Goal: Task Accomplishment & Management: Use online tool/utility

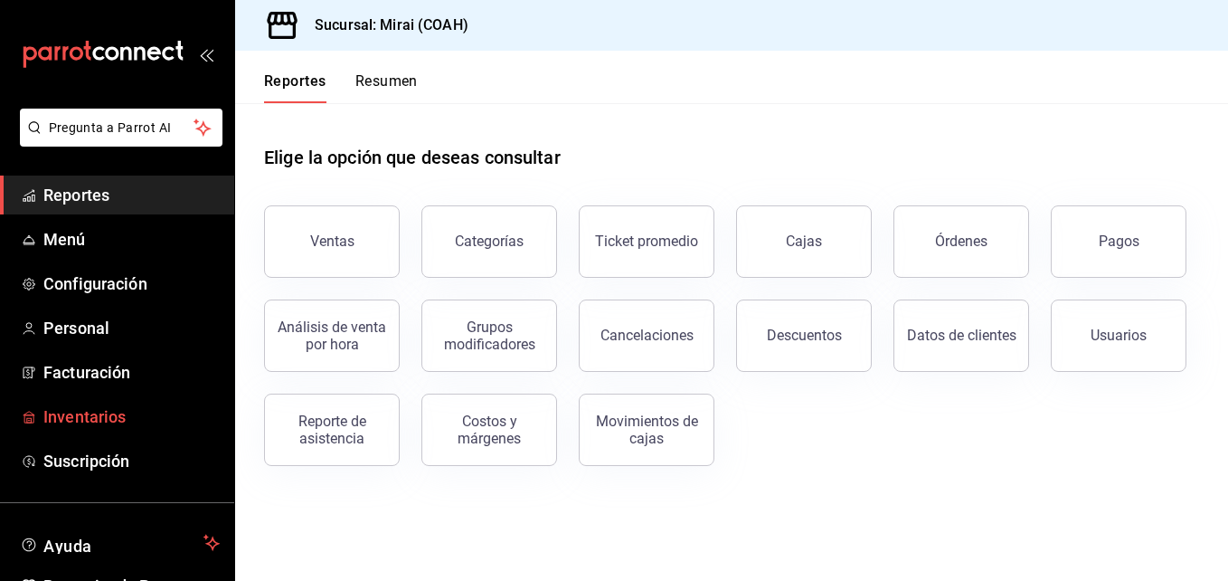
click at [129, 405] on span "Inventarios" at bounding box center [131, 416] width 176 height 24
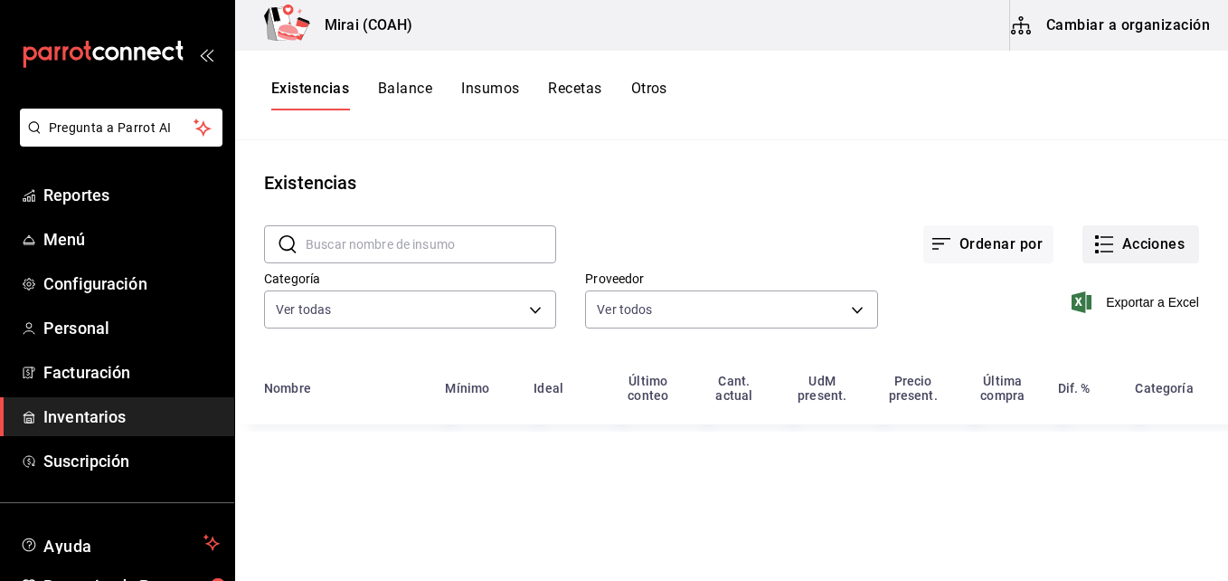
click at [1135, 232] on button "Acciones" at bounding box center [1141, 244] width 117 height 38
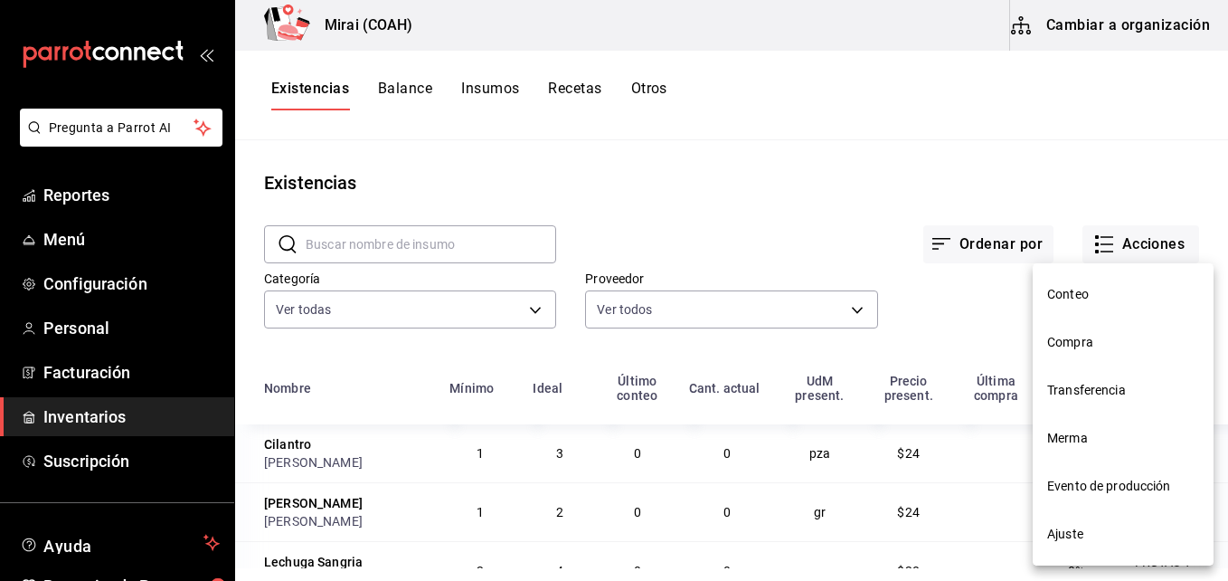
click at [1070, 335] on span "Compra" at bounding box center [1124, 342] width 152 height 19
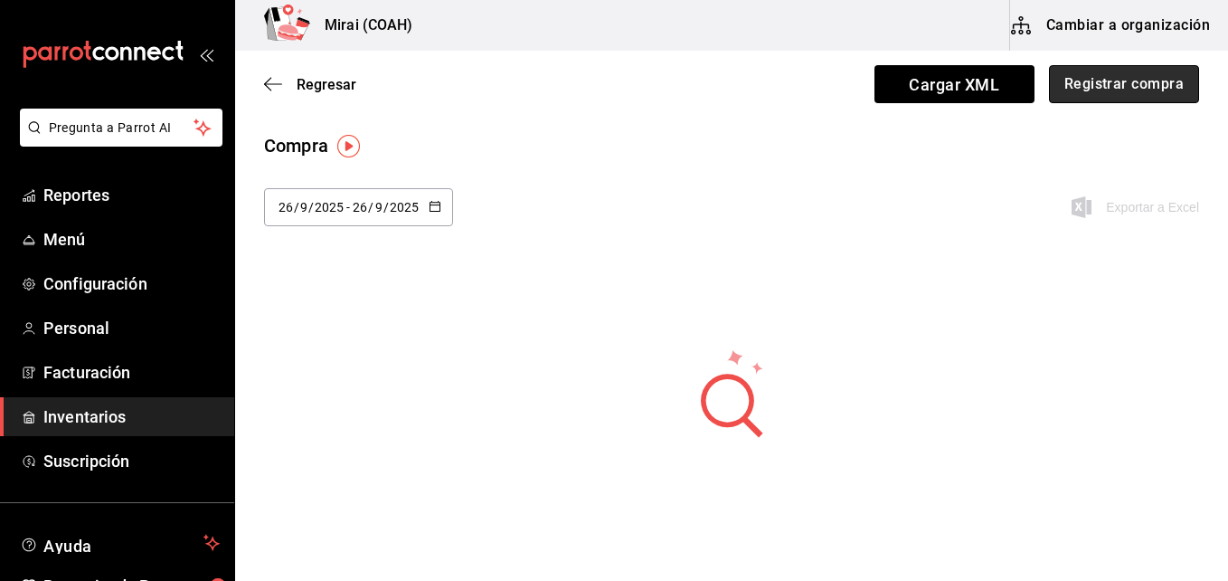
click at [1171, 83] on button "Registrar compra" at bounding box center [1124, 84] width 150 height 38
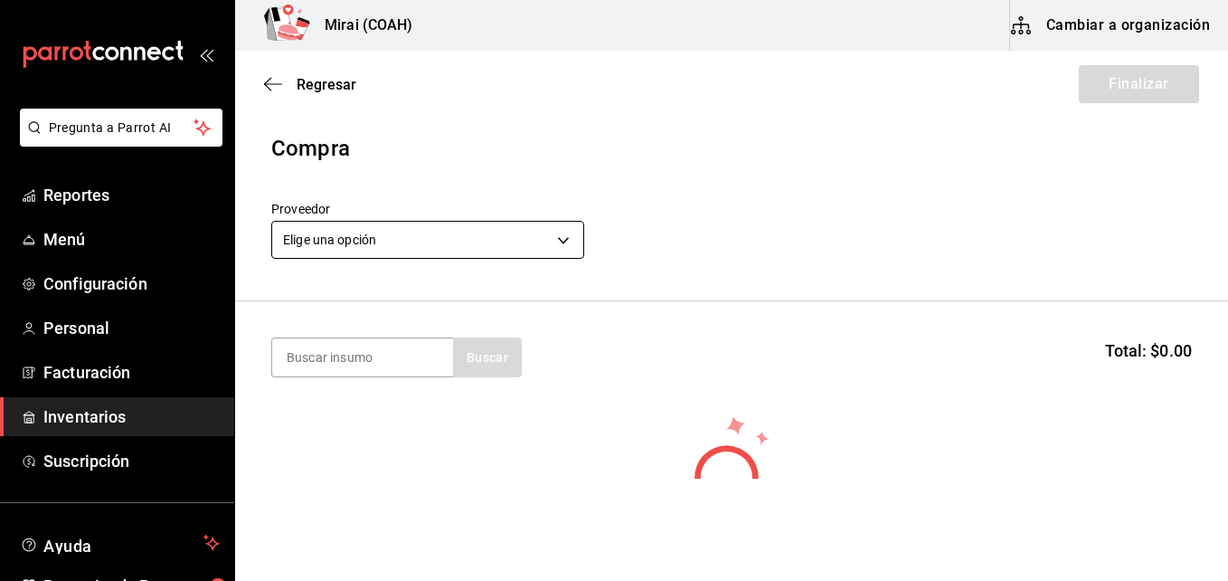
click at [449, 249] on body "Pregunta a Parrot AI Reportes Menú Configuración Personal Facturación Inventari…" at bounding box center [614, 239] width 1228 height 479
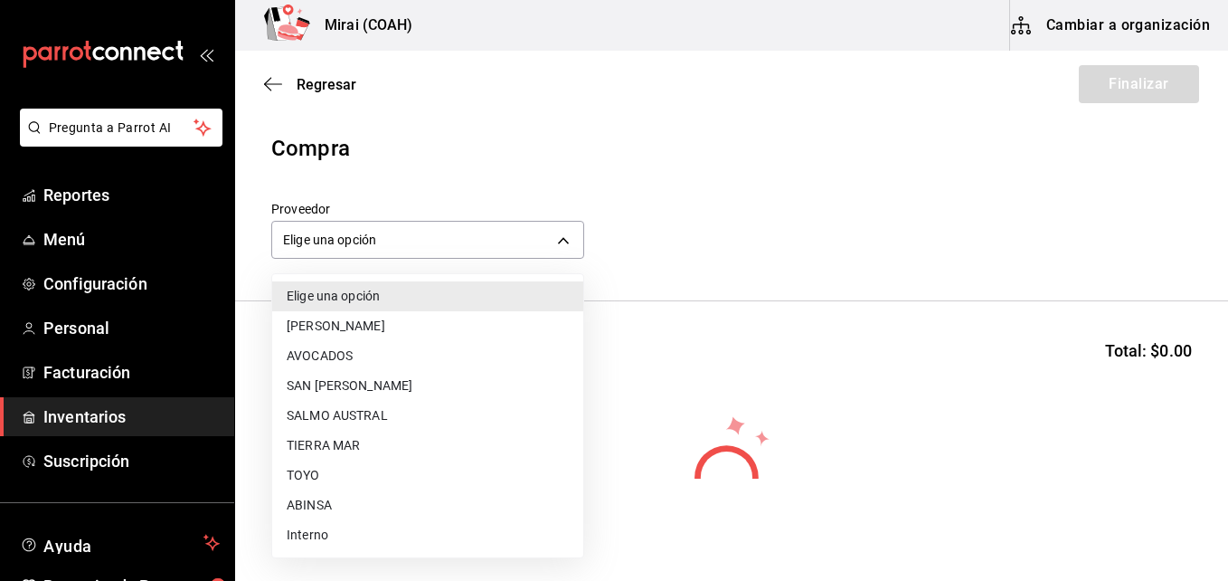
click at [346, 447] on li "TIERRA MAR" at bounding box center [427, 446] width 311 height 30
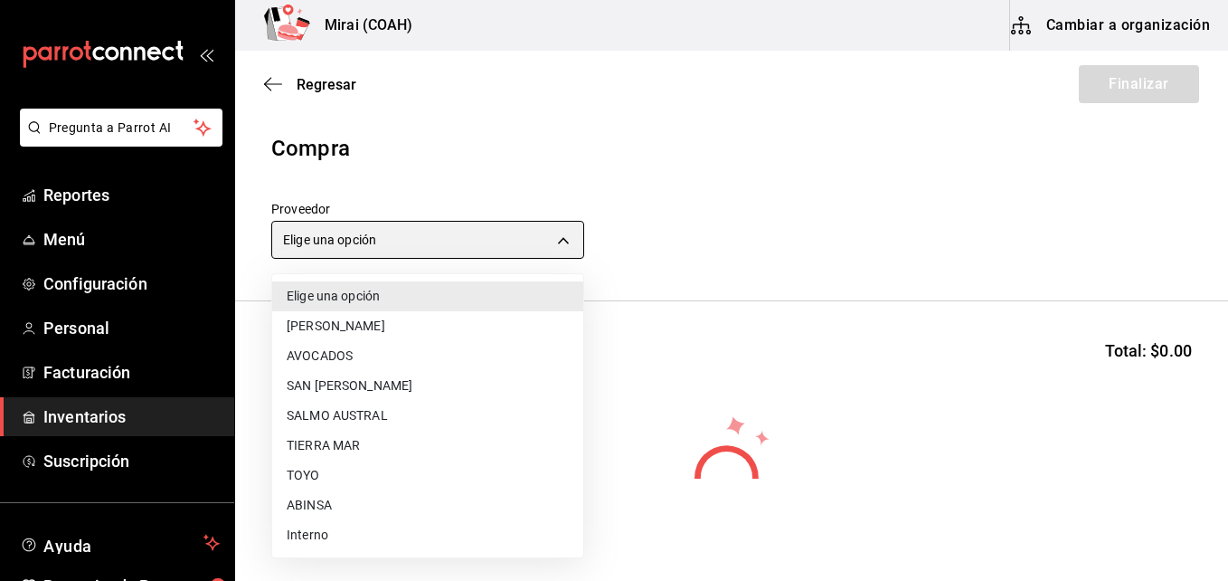
type input "20a076f1-9714-4ab4-b31b-6e7bc2bbdfc4"
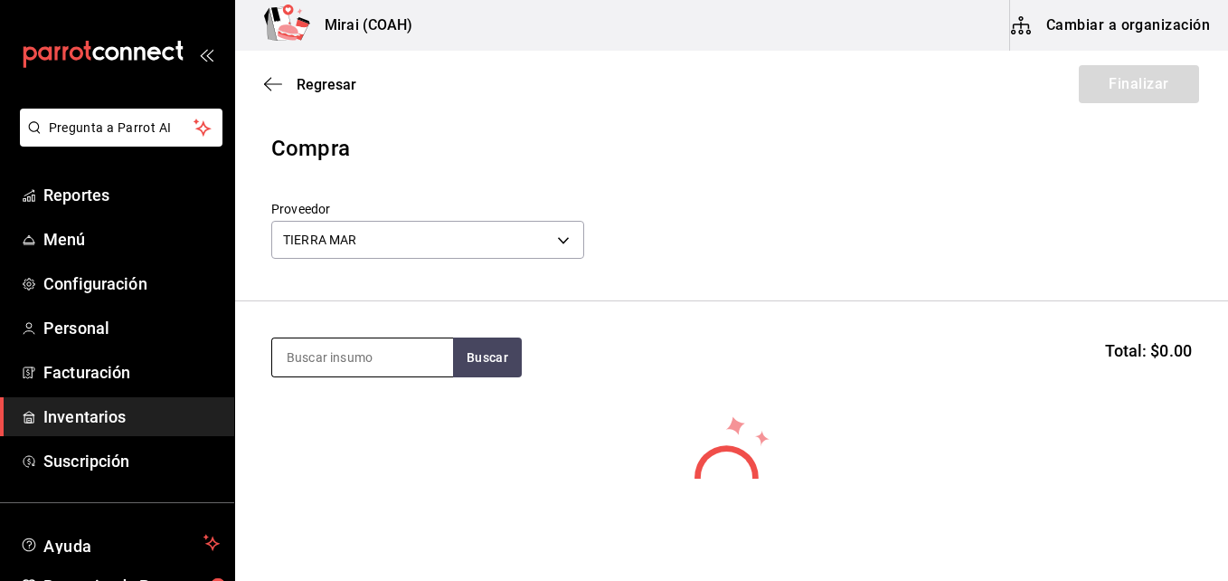
click at [324, 363] on input at bounding box center [362, 357] width 181 height 38
type input "cam"
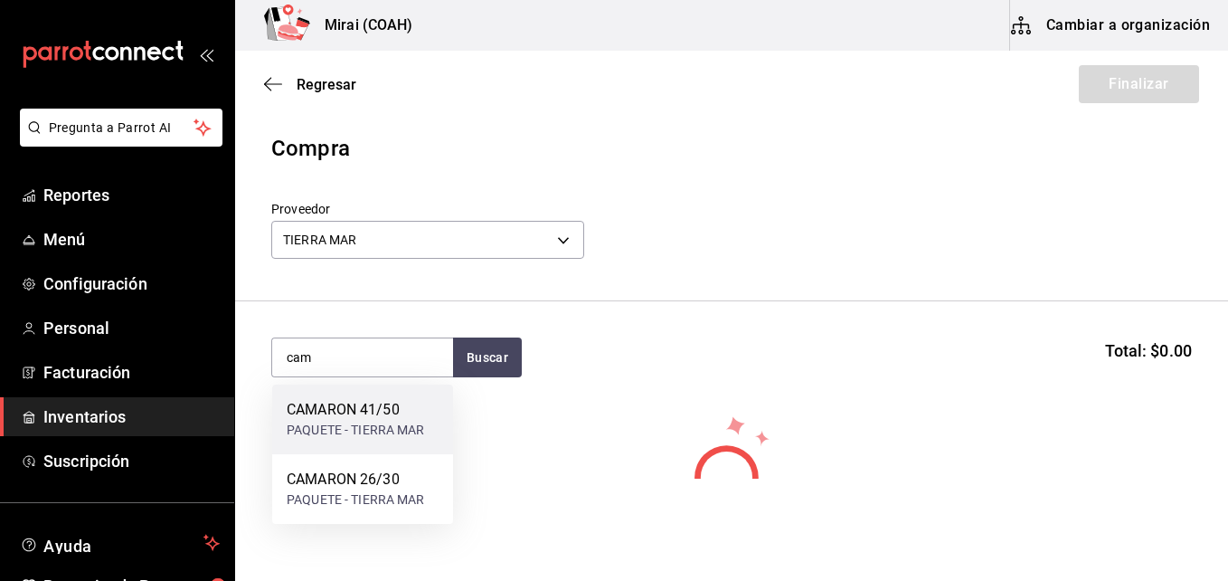
click at [302, 425] on div "PAQUETE - TIERRA MAR" at bounding box center [356, 430] width 138 height 19
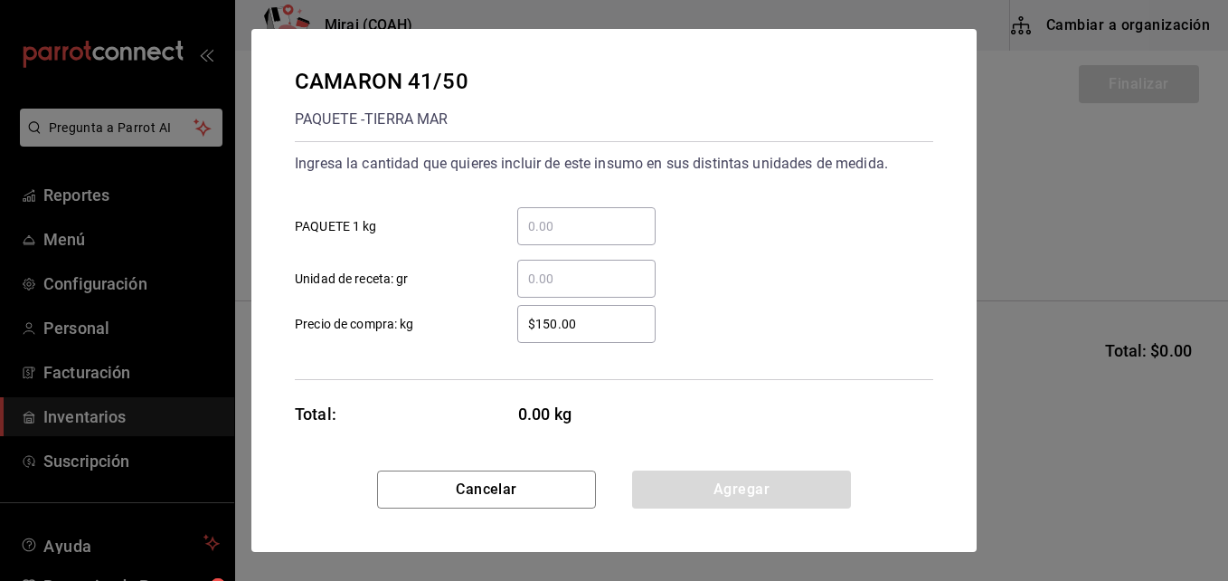
click at [554, 232] on input "​ PAQUETE 1 kg" at bounding box center [586, 226] width 138 height 22
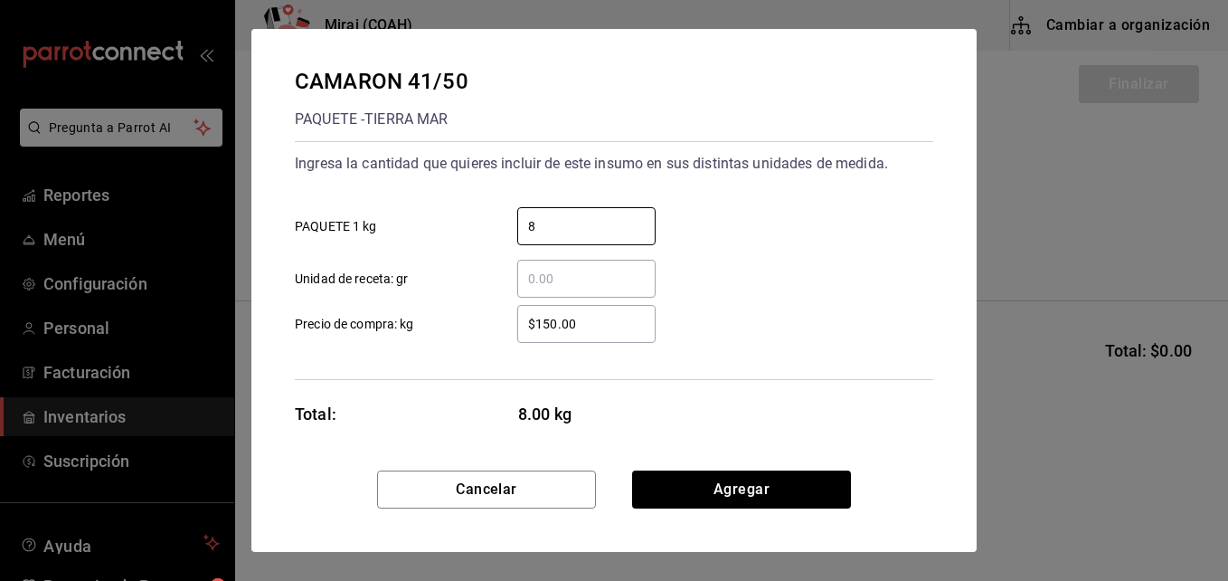
type input "8"
click at [544, 328] on input "$150.00" at bounding box center [586, 324] width 138 height 22
type input "$180.00"
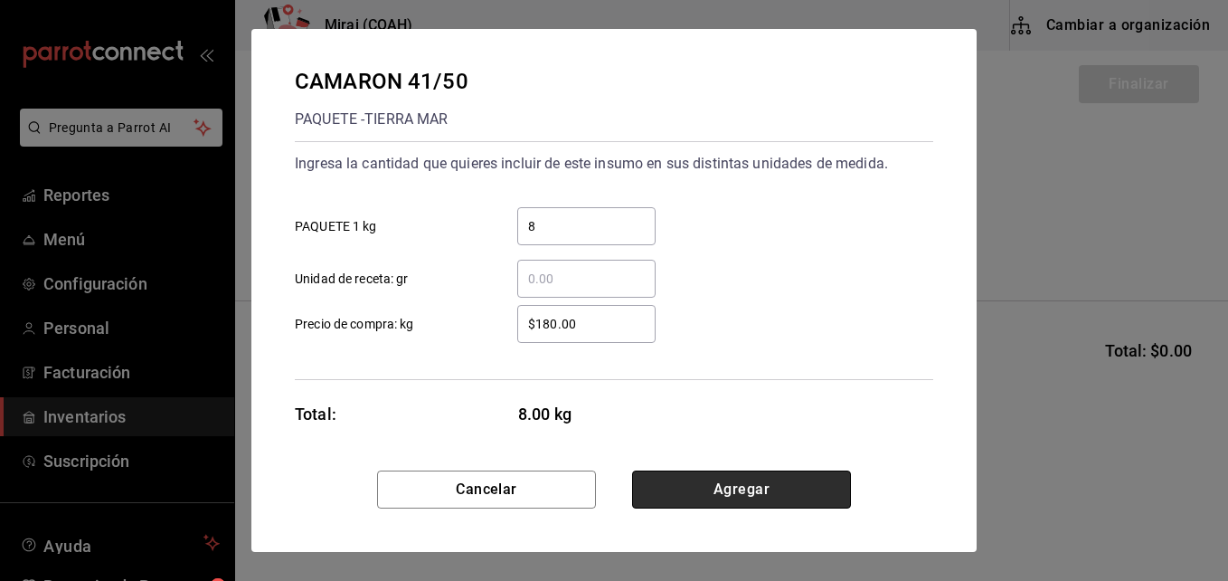
click at [676, 496] on button "Agregar" at bounding box center [741, 489] width 219 height 38
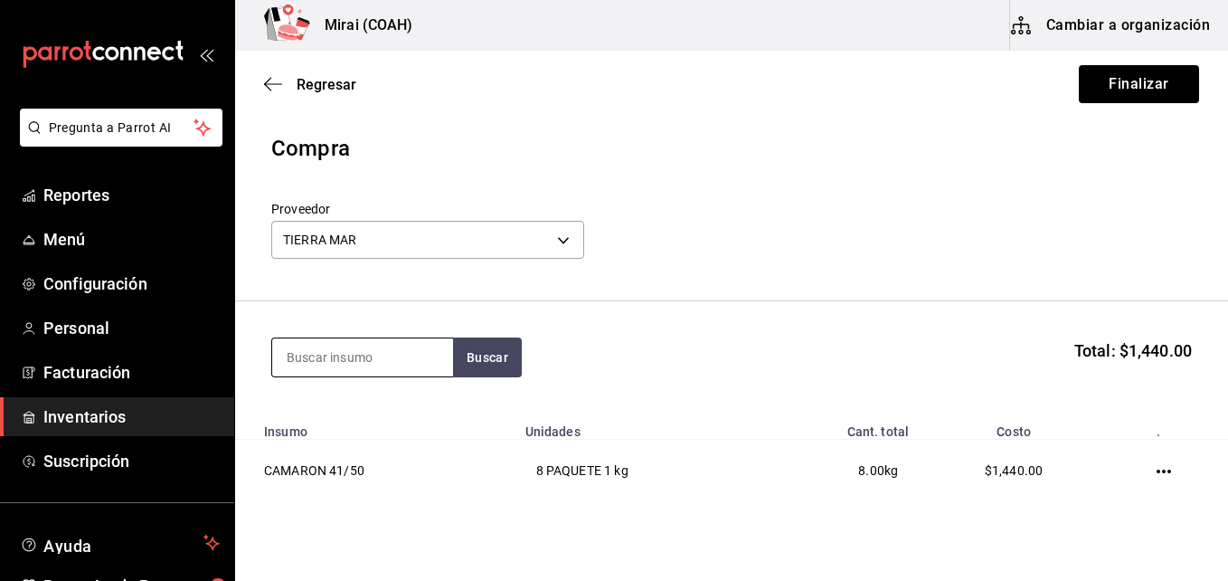
click at [323, 361] on input at bounding box center [362, 357] width 181 height 38
type input "cam"
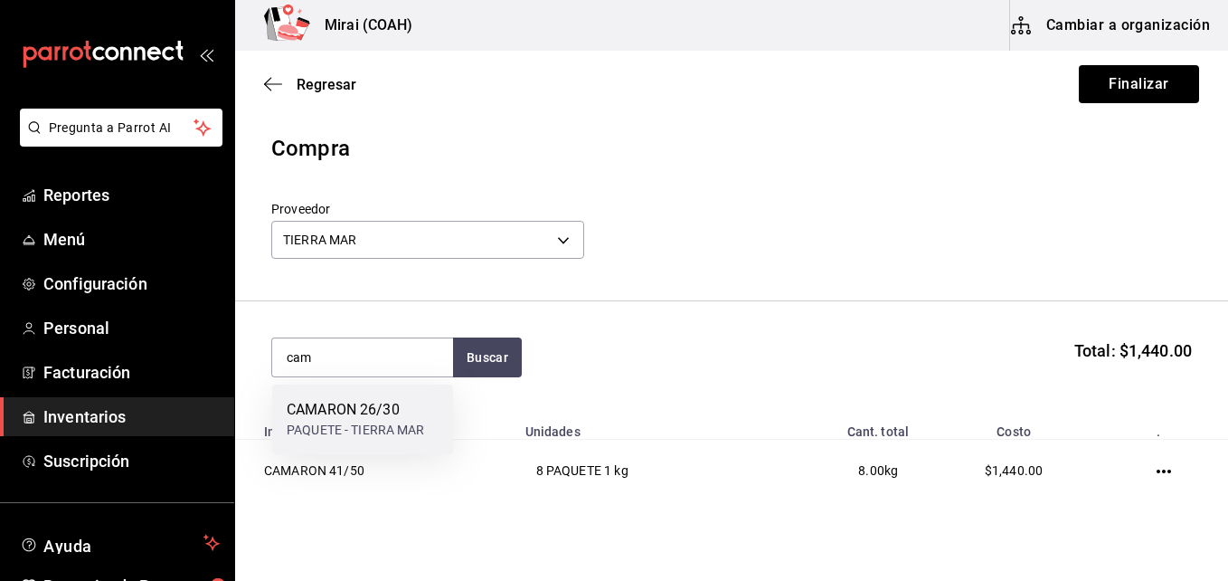
click at [334, 406] on div "CAMARON 26/30" at bounding box center [356, 410] width 138 height 22
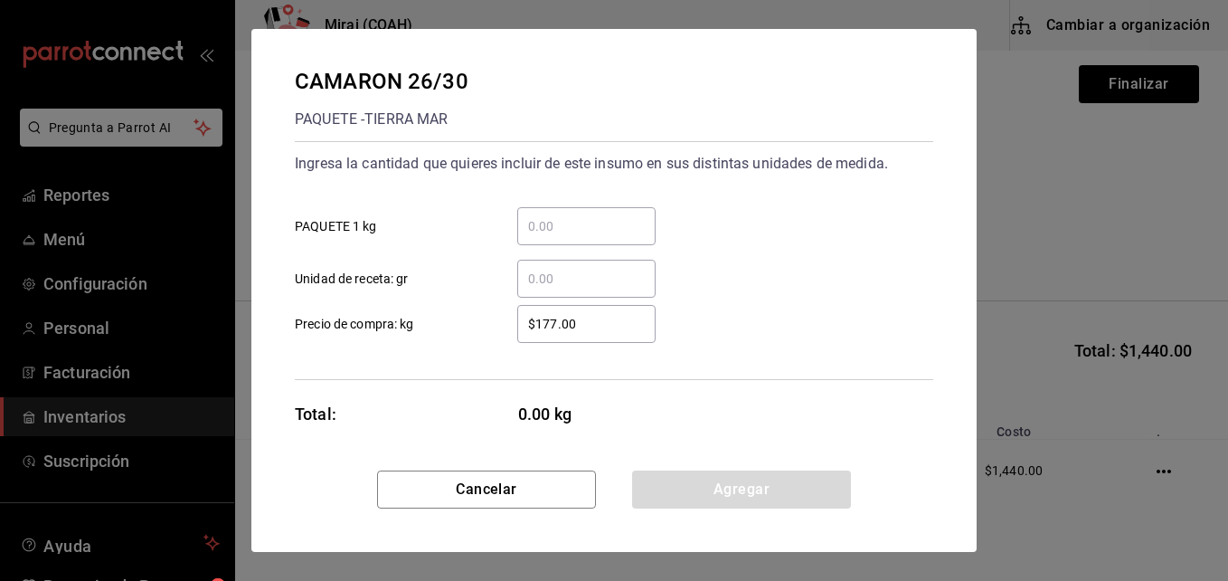
click at [575, 231] on input "​ PAQUETE 1 kg" at bounding box center [586, 226] width 138 height 22
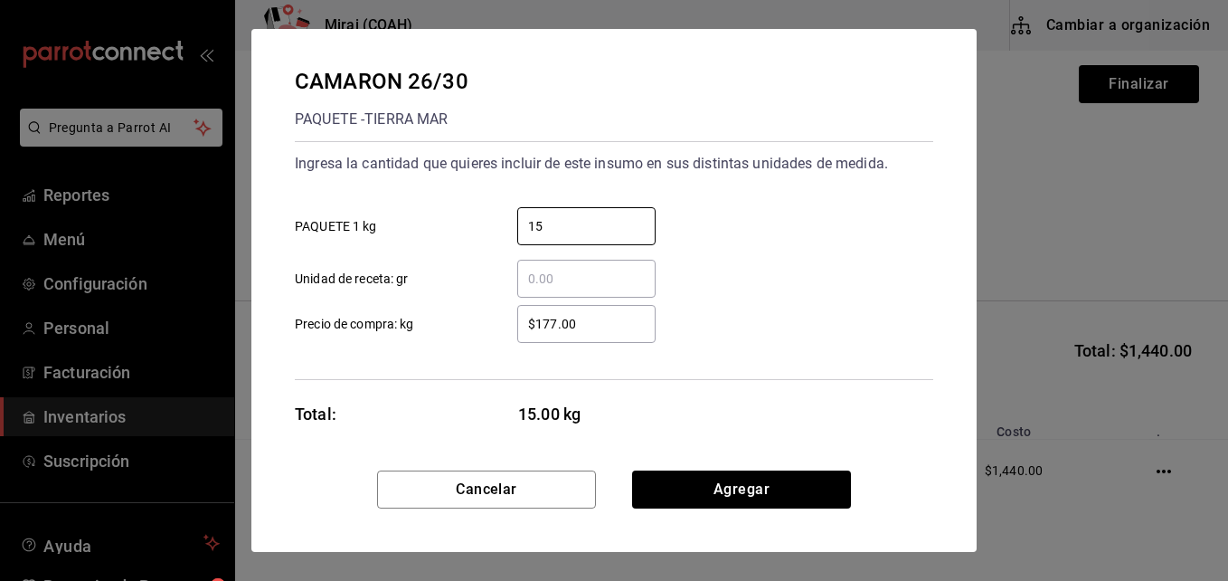
type input "15"
click at [576, 321] on input "$177.00" at bounding box center [586, 324] width 138 height 22
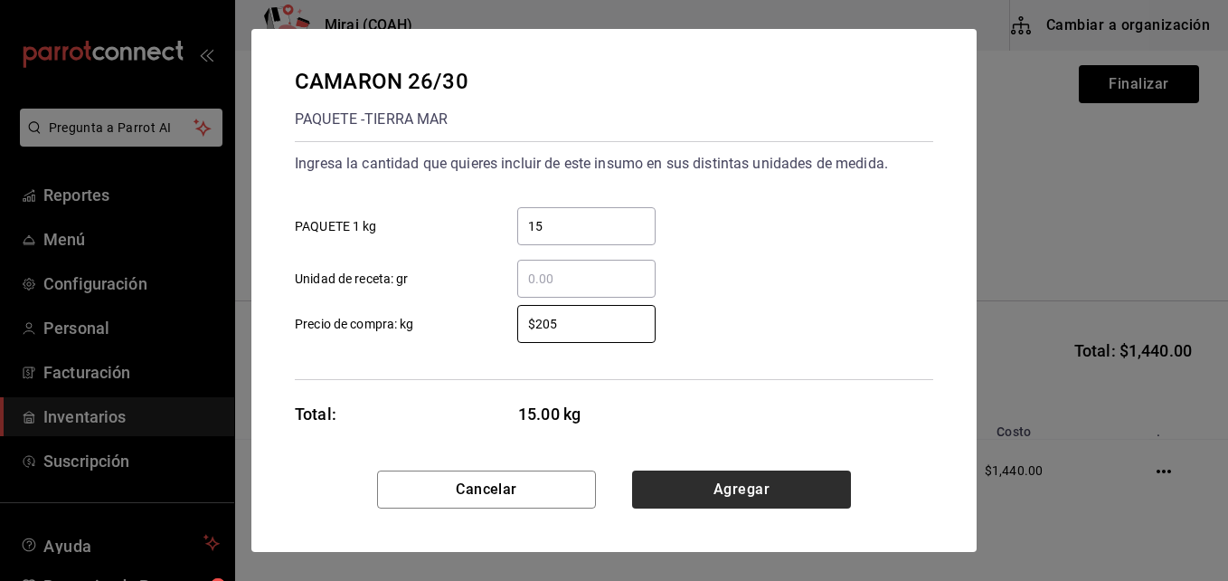
type input "$205"
click at [682, 490] on button "Agregar" at bounding box center [741, 489] width 219 height 38
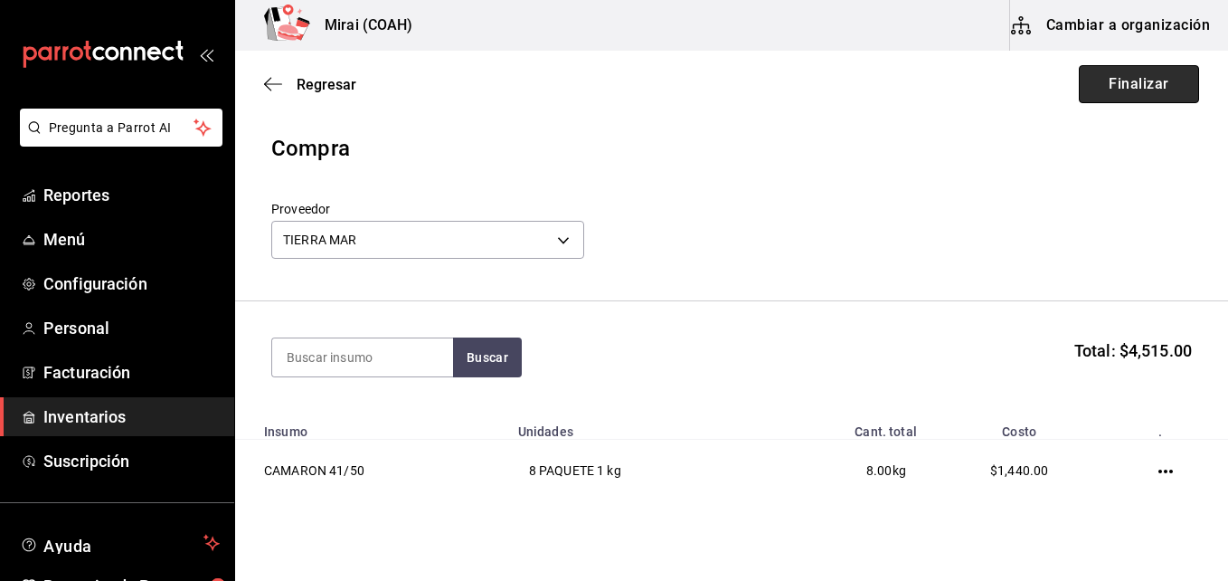
click at [1105, 82] on button "Finalizar" at bounding box center [1139, 84] width 120 height 38
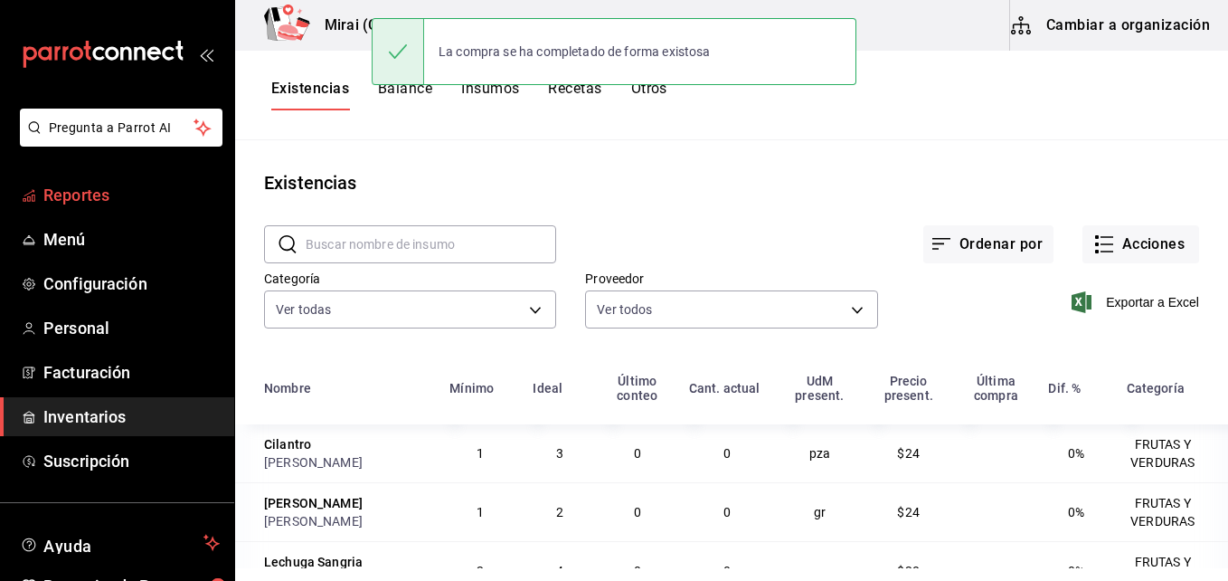
click at [114, 187] on span "Reportes" at bounding box center [131, 195] width 176 height 24
